Goal: Find specific page/section: Find specific page/section

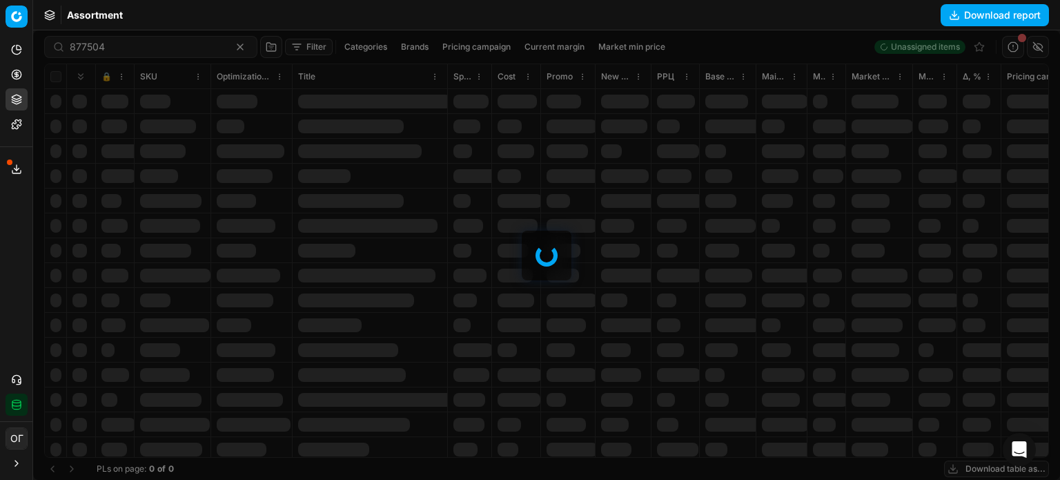
click at [14, 164] on icon at bounding box center [16, 169] width 11 height 11
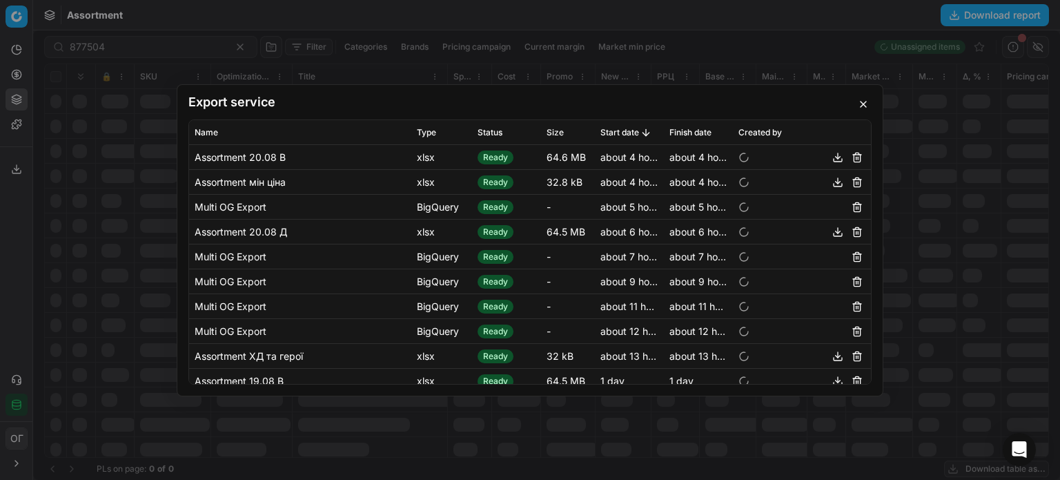
click at [832, 159] on button "button" at bounding box center [838, 156] width 17 height 17
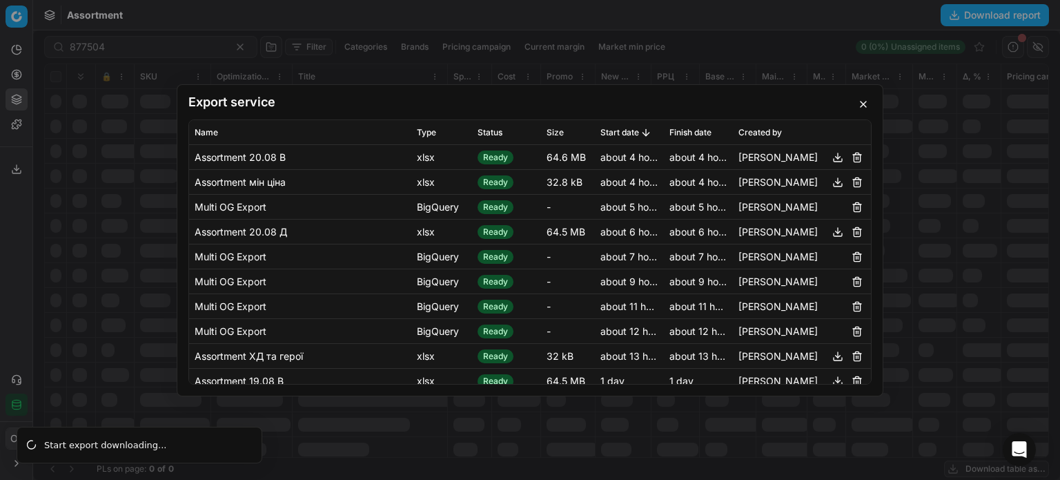
drag, startPoint x: 865, startPoint y: 107, endPoint x: 853, endPoint y: 98, distance: 14.8
click at [864, 106] on button "button" at bounding box center [863, 104] width 17 height 17
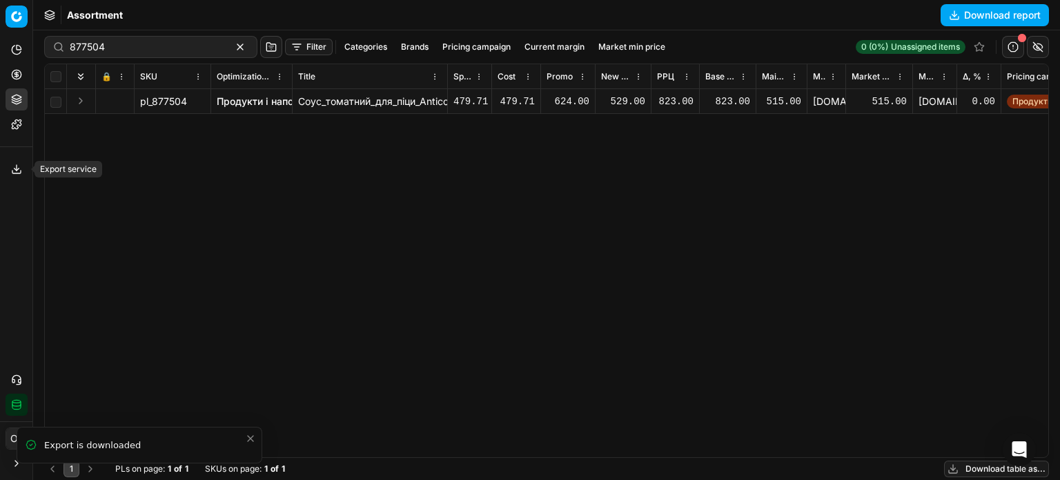
click at [12, 166] on icon at bounding box center [16, 169] width 11 height 11
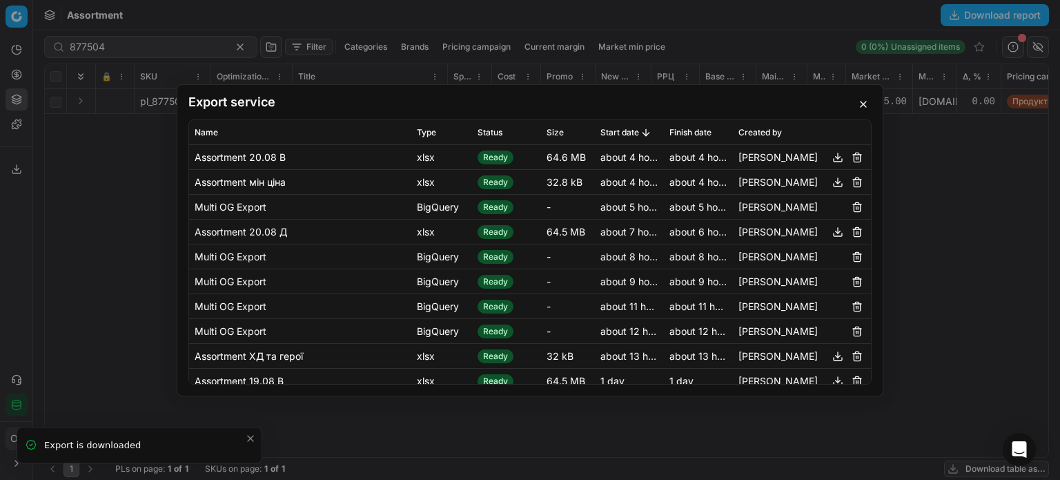
click at [830, 158] on button "button" at bounding box center [838, 156] width 17 height 17
click at [864, 108] on button "button" at bounding box center [863, 104] width 17 height 17
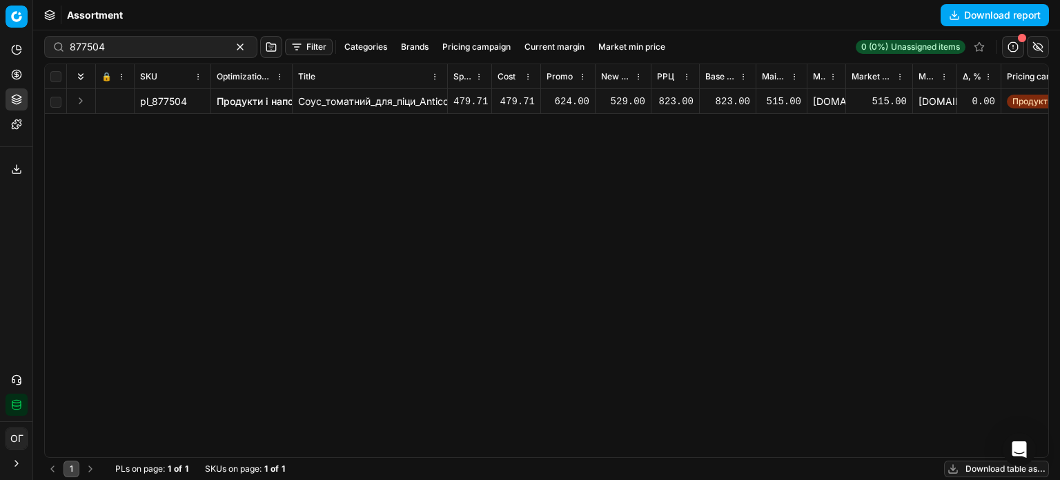
click at [83, 102] on button "Expand" at bounding box center [80, 101] width 17 height 17
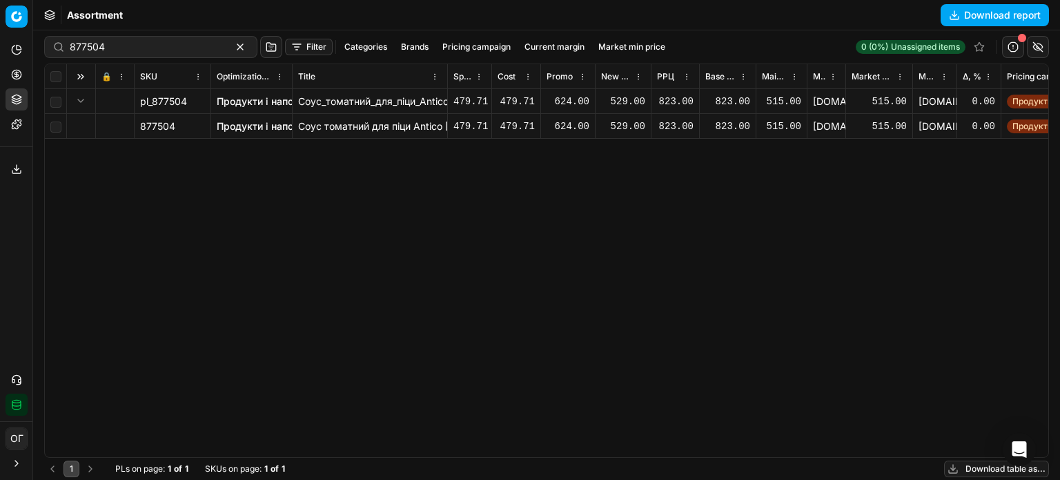
click at [163, 127] on span "877504" at bounding box center [157, 126] width 35 height 14
click at [233, 131] on link "Продукти і напої" at bounding box center [256, 126] width 79 height 14
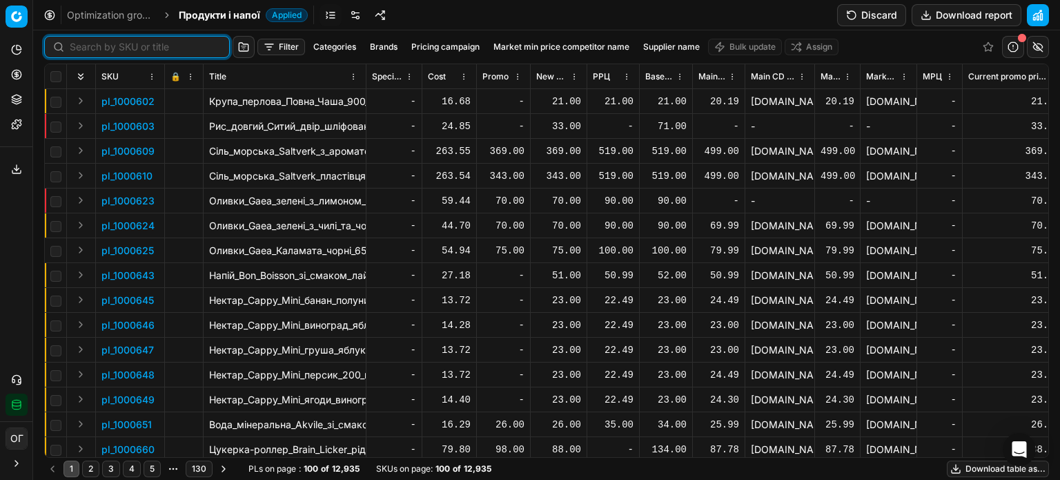
click at [87, 46] on input at bounding box center [145, 47] width 151 height 14
paste input "1268853"
type input "1268853"
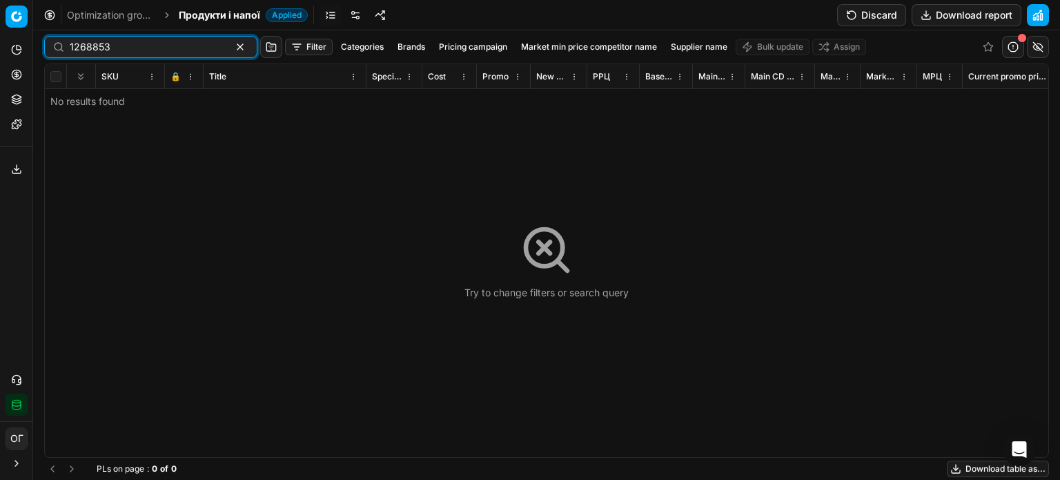
click at [232, 45] on button "button" at bounding box center [240, 47] width 17 height 17
